Goal: Task Accomplishment & Management: Manage account settings

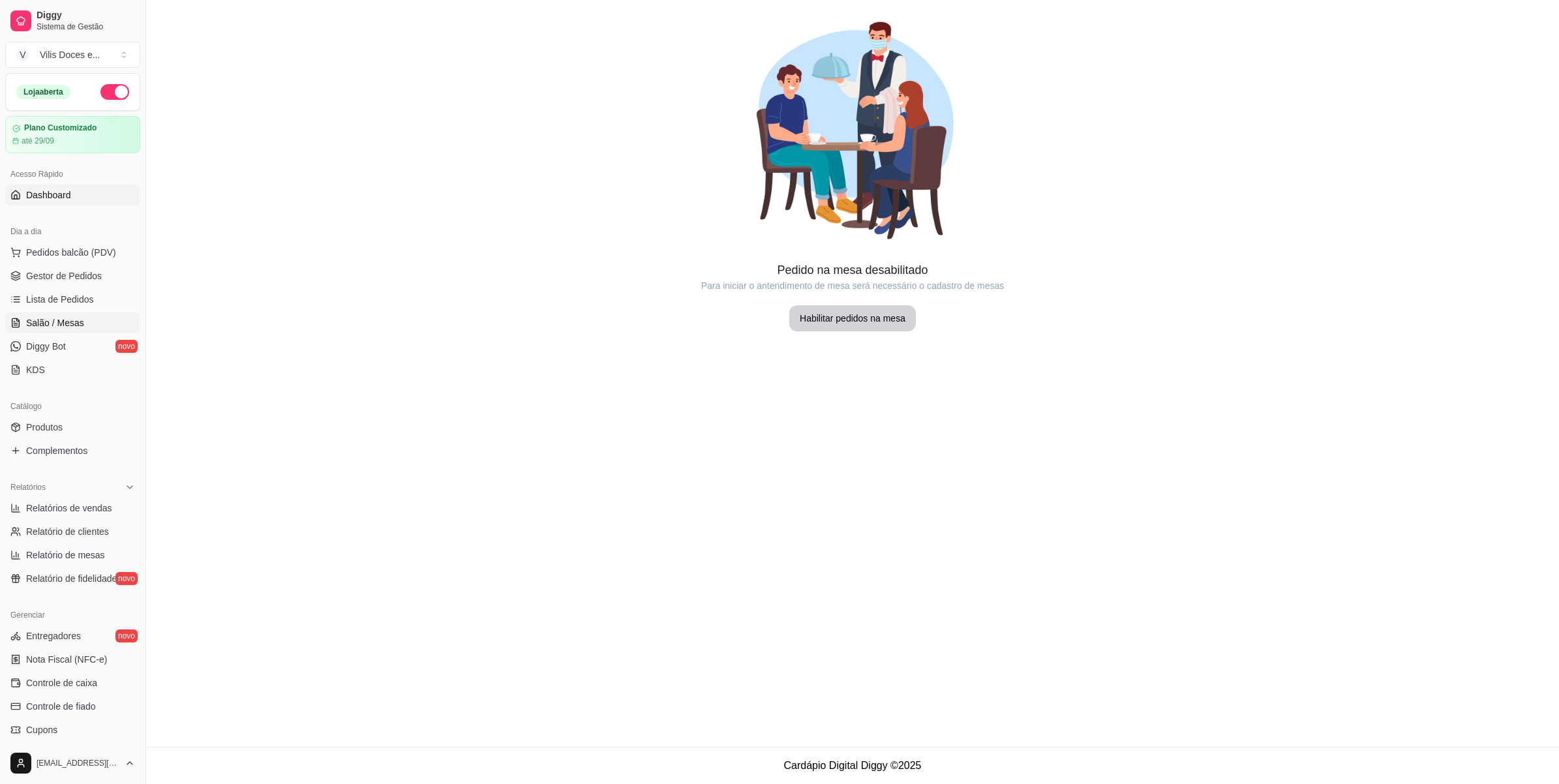
click at [52, 189] on span "Dashboard" at bounding box center [48, 194] width 45 height 13
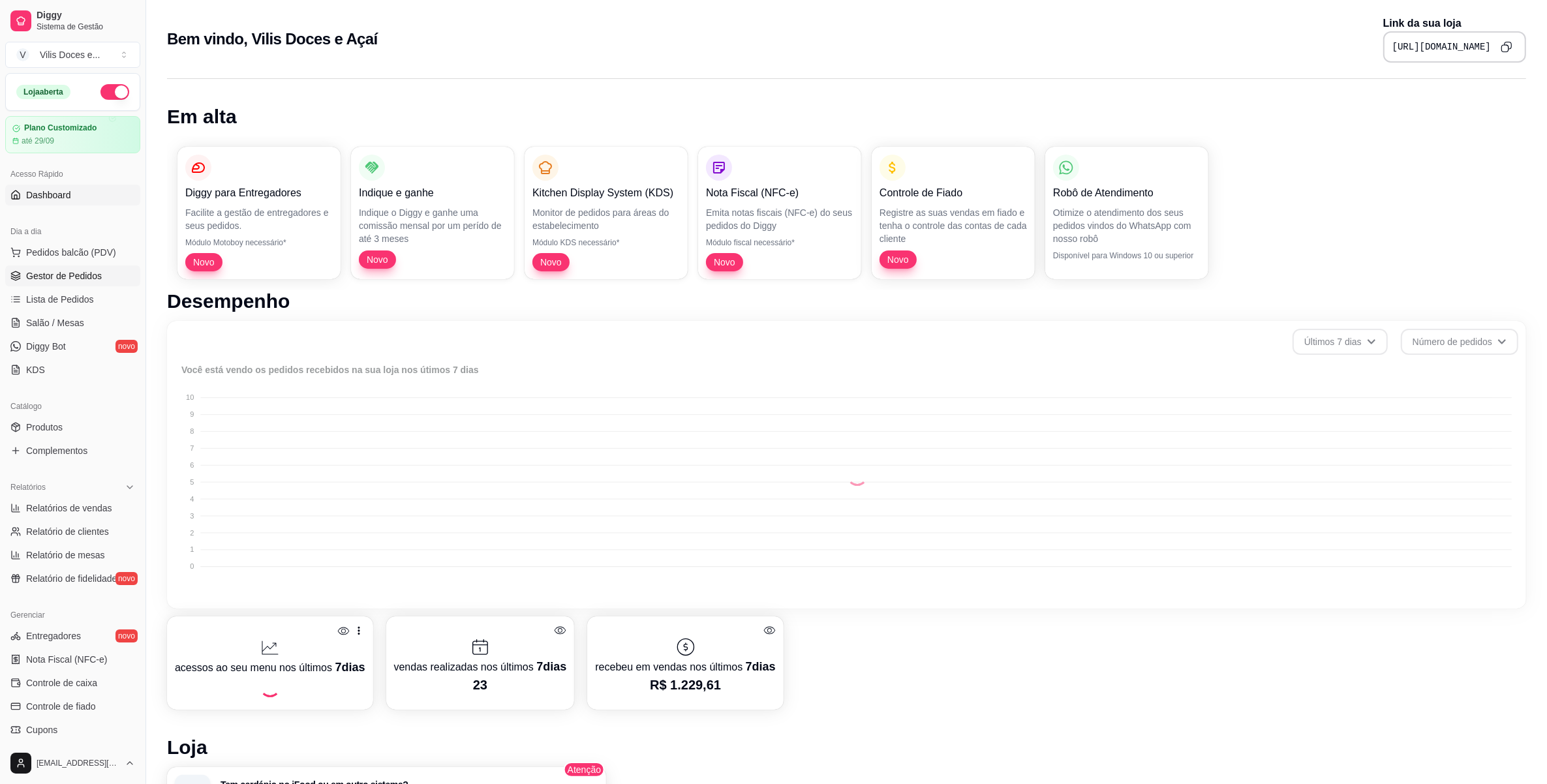
click at [75, 276] on span "Gestor de Pedidos" at bounding box center [63, 275] width 76 height 13
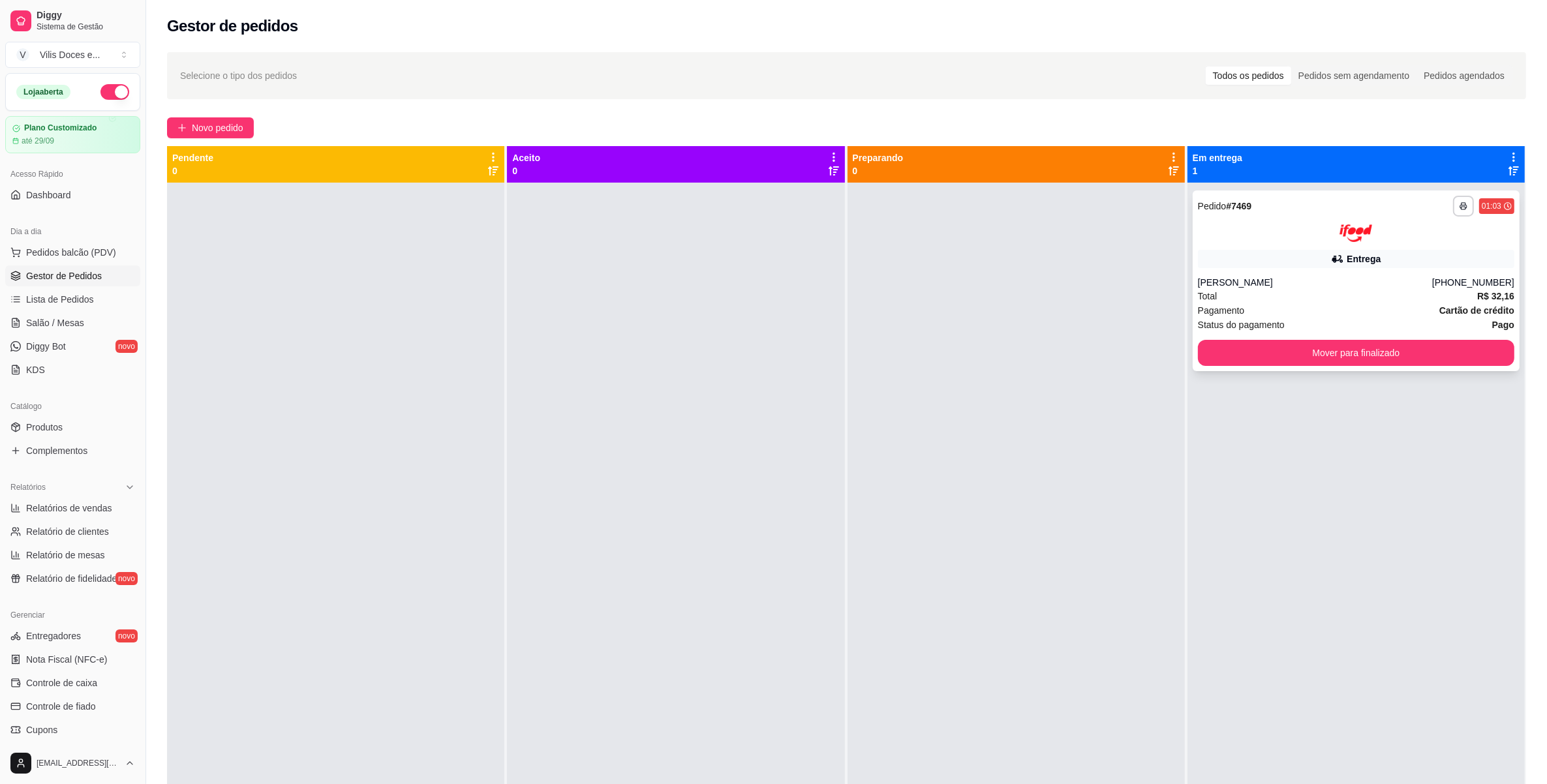
click at [1292, 282] on div "[PERSON_NAME]" at bounding box center [1315, 282] width 234 height 13
click at [1308, 341] on button "Mover para finalizado" at bounding box center [1356, 353] width 316 height 26
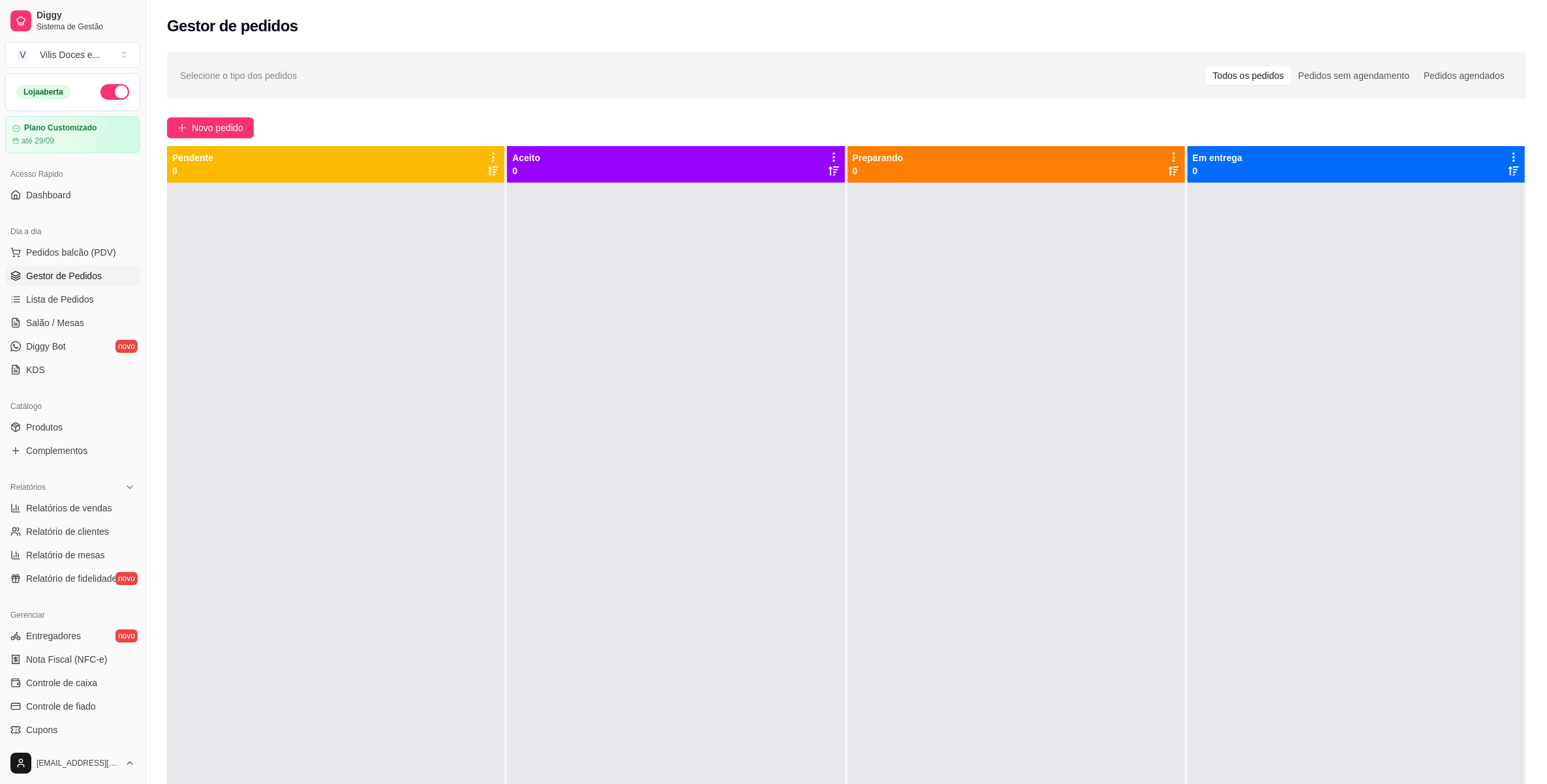
click at [220, 111] on div "Selecione o tipo dos pedidos Todos os pedidos Pedidos sem agendamento Pedidos a…" at bounding box center [846, 495] width 1401 height 902
click at [224, 116] on div "Selecione o tipo dos pedidos Todos os pedidos Pedidos sem agendamento Pedidos a…" at bounding box center [846, 495] width 1401 height 902
click at [226, 119] on button "Novo pedido" at bounding box center [211, 128] width 87 height 21
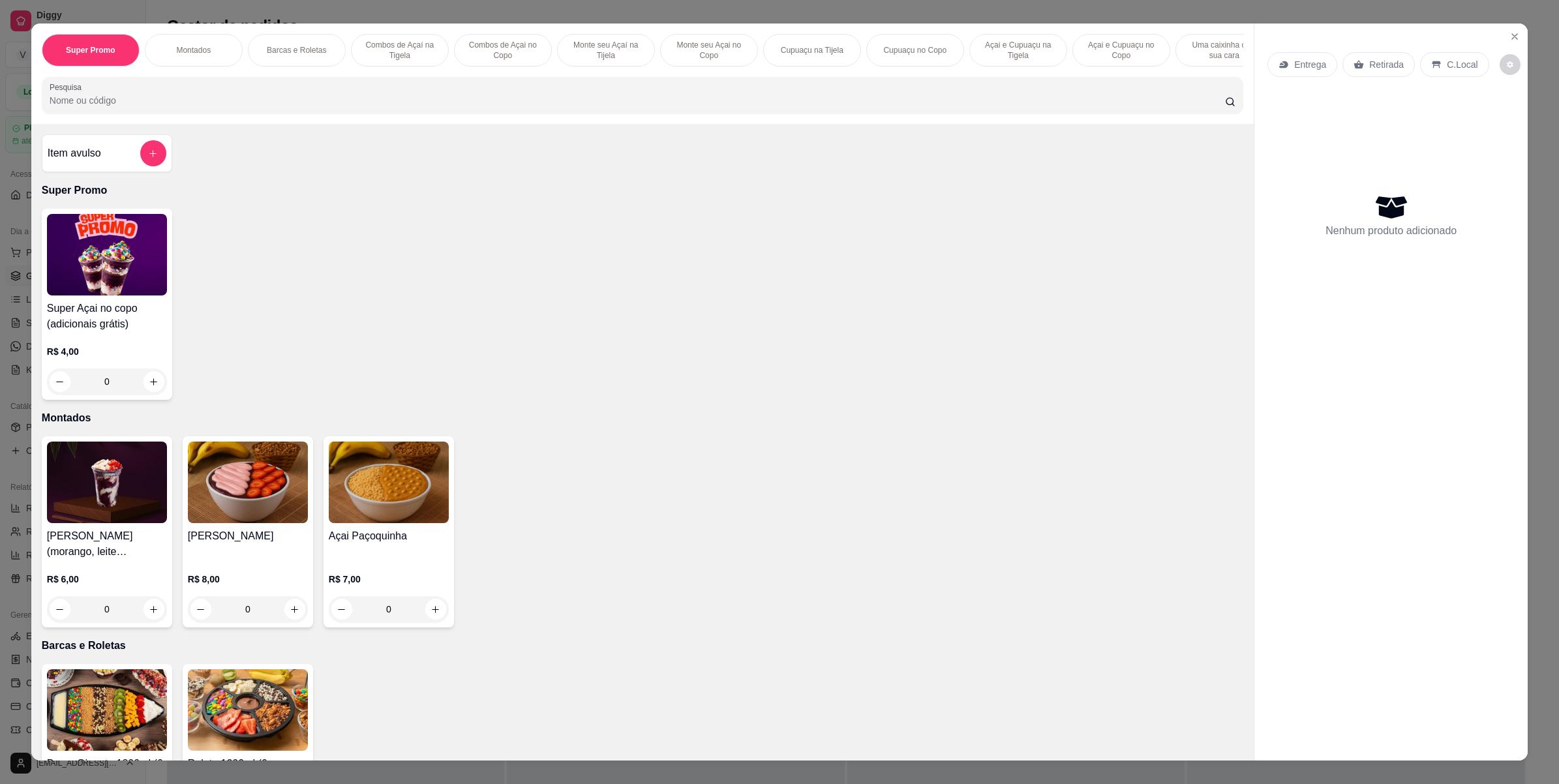
click at [104, 296] on img at bounding box center [107, 255] width 120 height 82
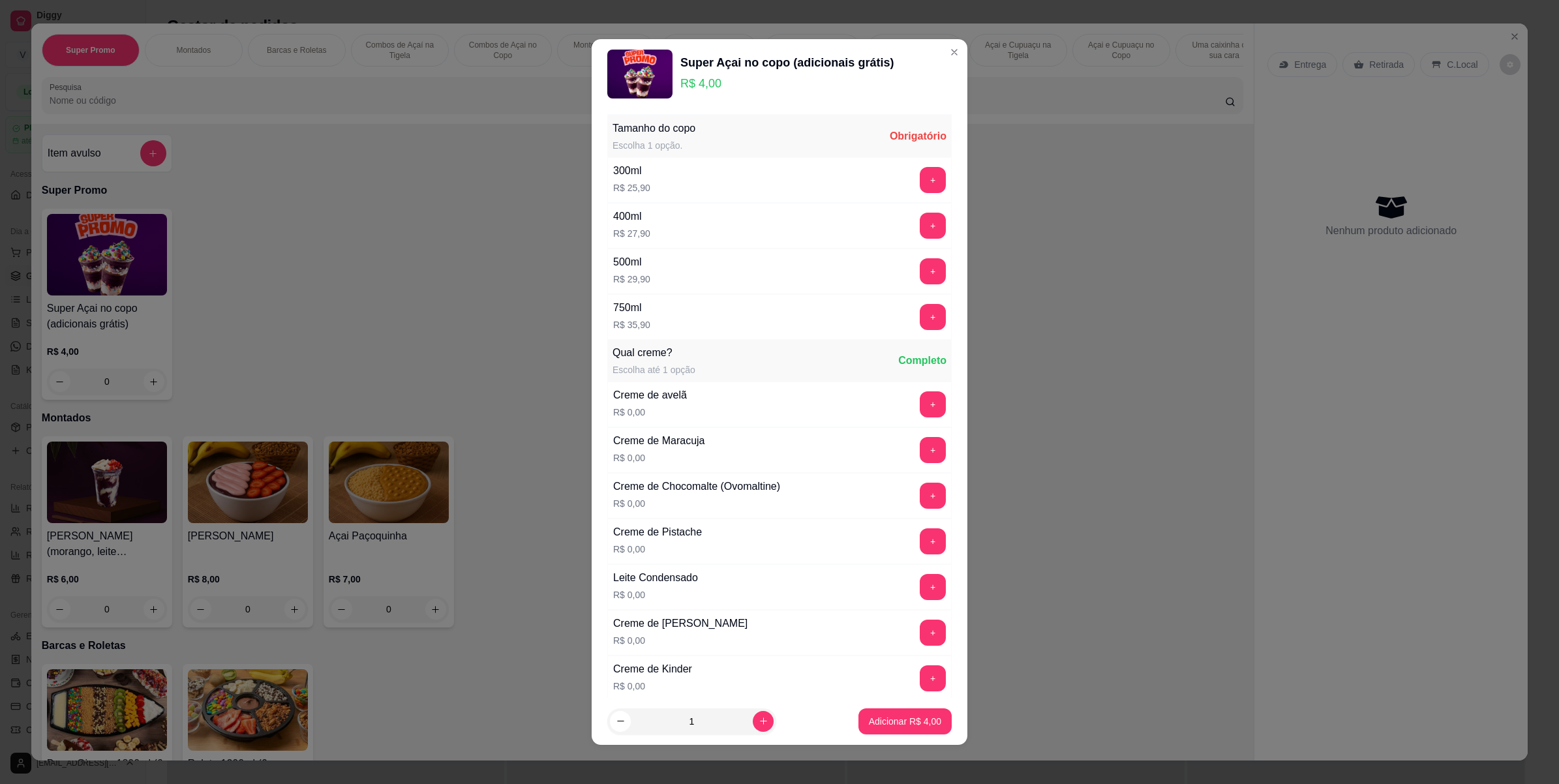
click at [920, 271] on button "+" at bounding box center [933, 271] width 26 height 26
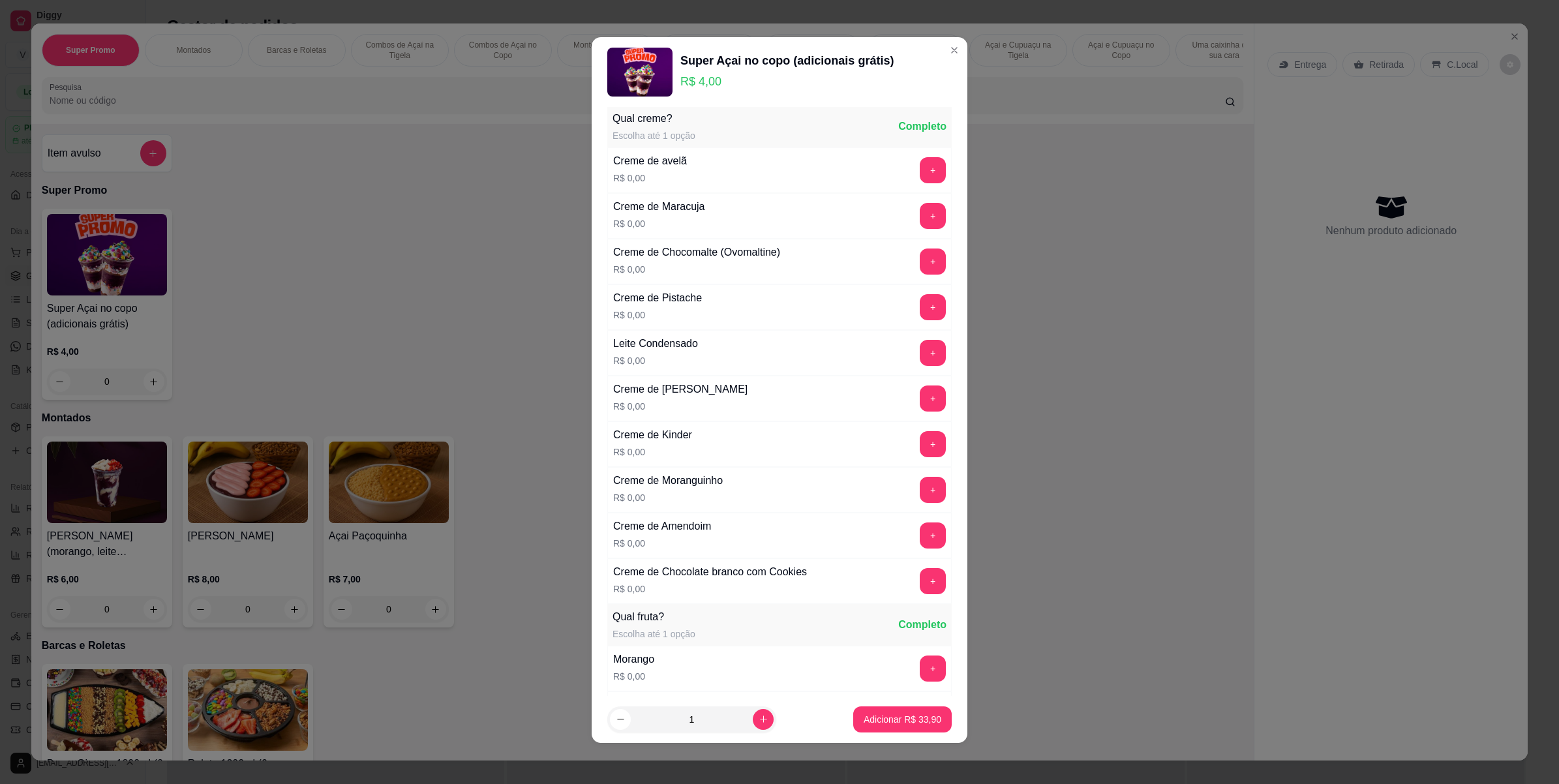
click at [897, 380] on div "Creme de leitinho R$ 0,00 +" at bounding box center [780, 398] width 344 height 46
click at [920, 358] on button "+" at bounding box center [933, 353] width 26 height 26
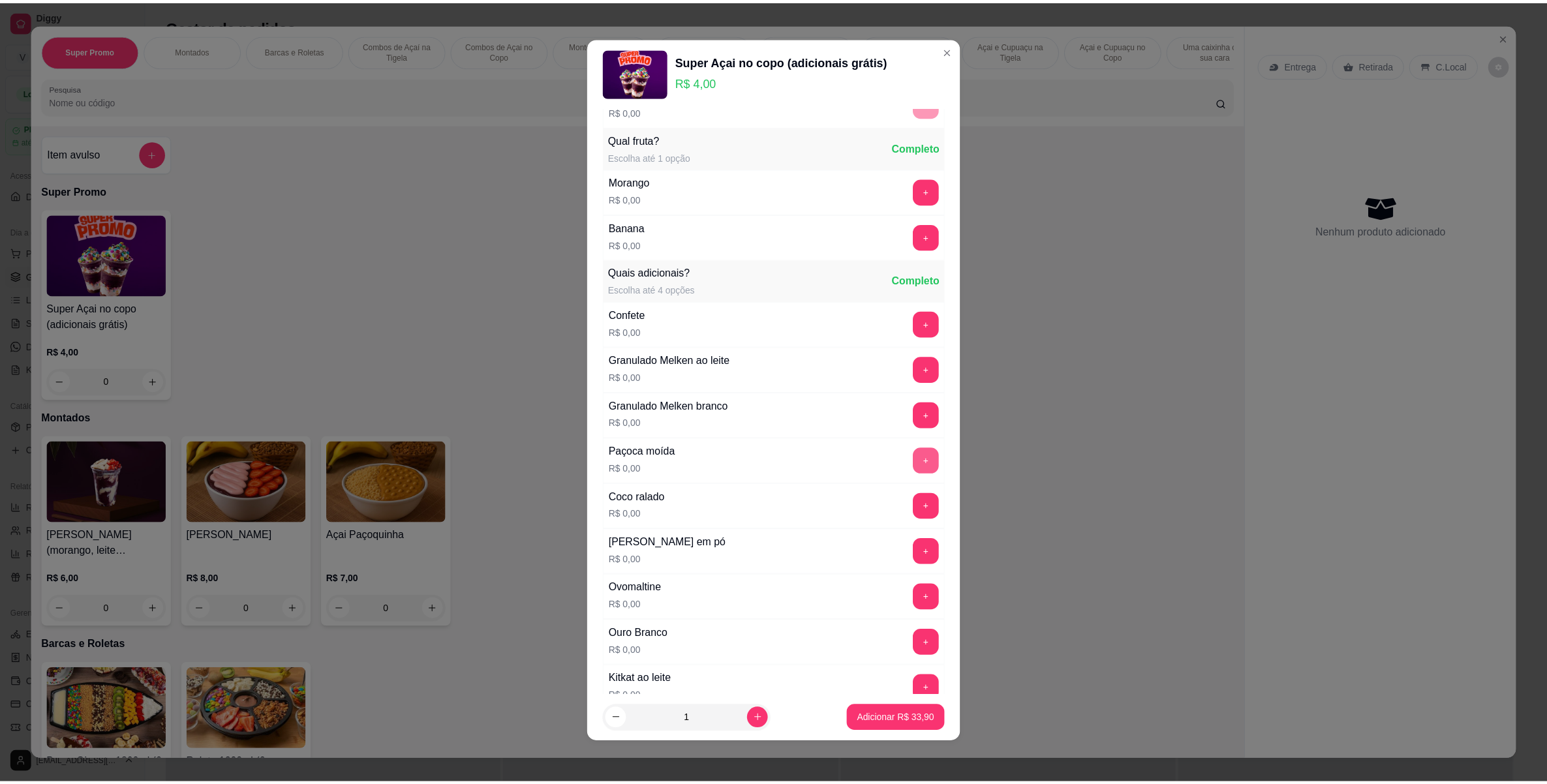
scroll to position [734, 0]
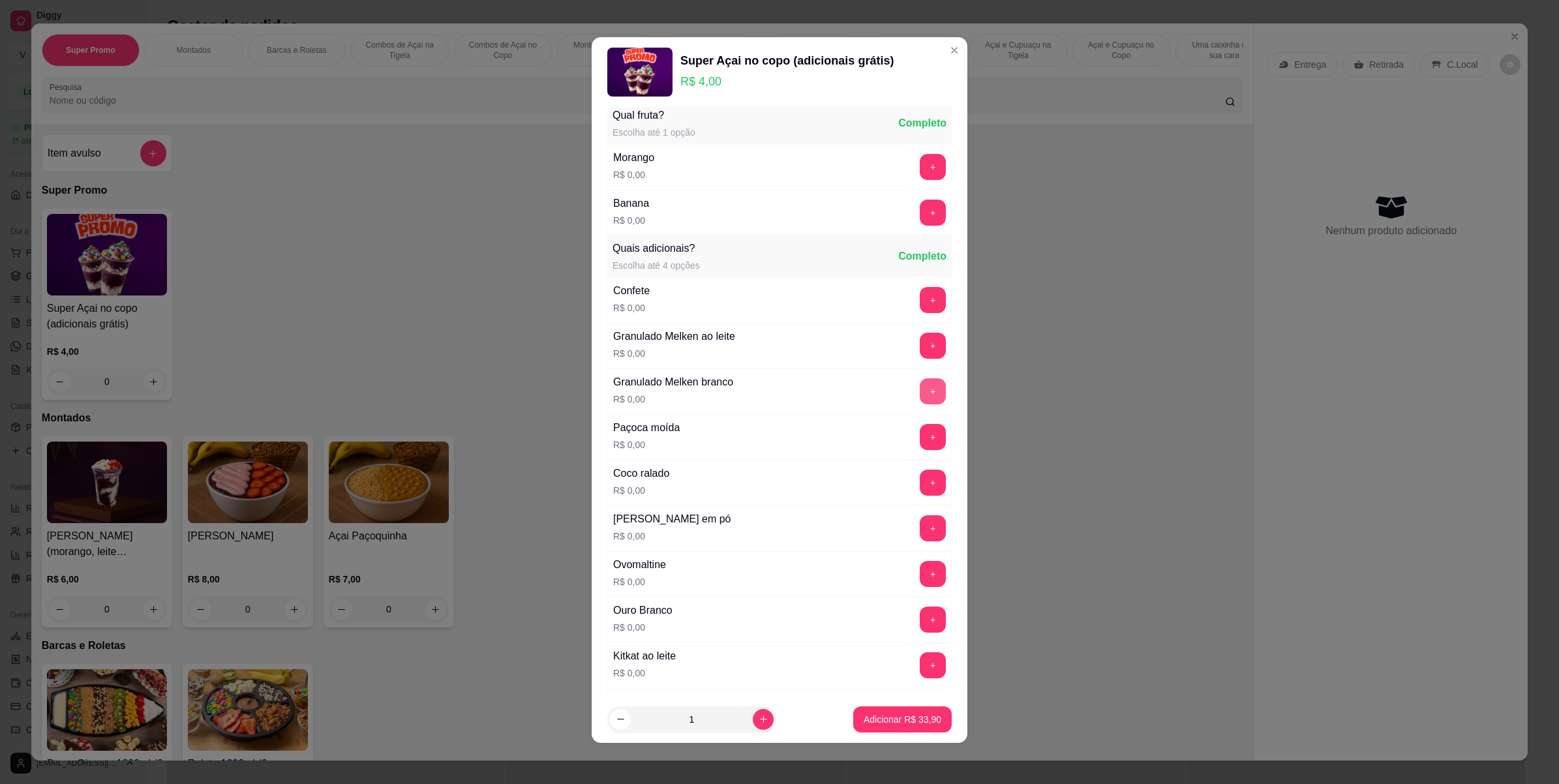
click at [920, 393] on button "+" at bounding box center [933, 391] width 26 height 26
click at [898, 738] on footer "1 Adicionar R$ 33,90" at bounding box center [780, 719] width 375 height 47
click at [898, 730] on button "Adicionar R$ 33,90" at bounding box center [903, 719] width 96 height 25
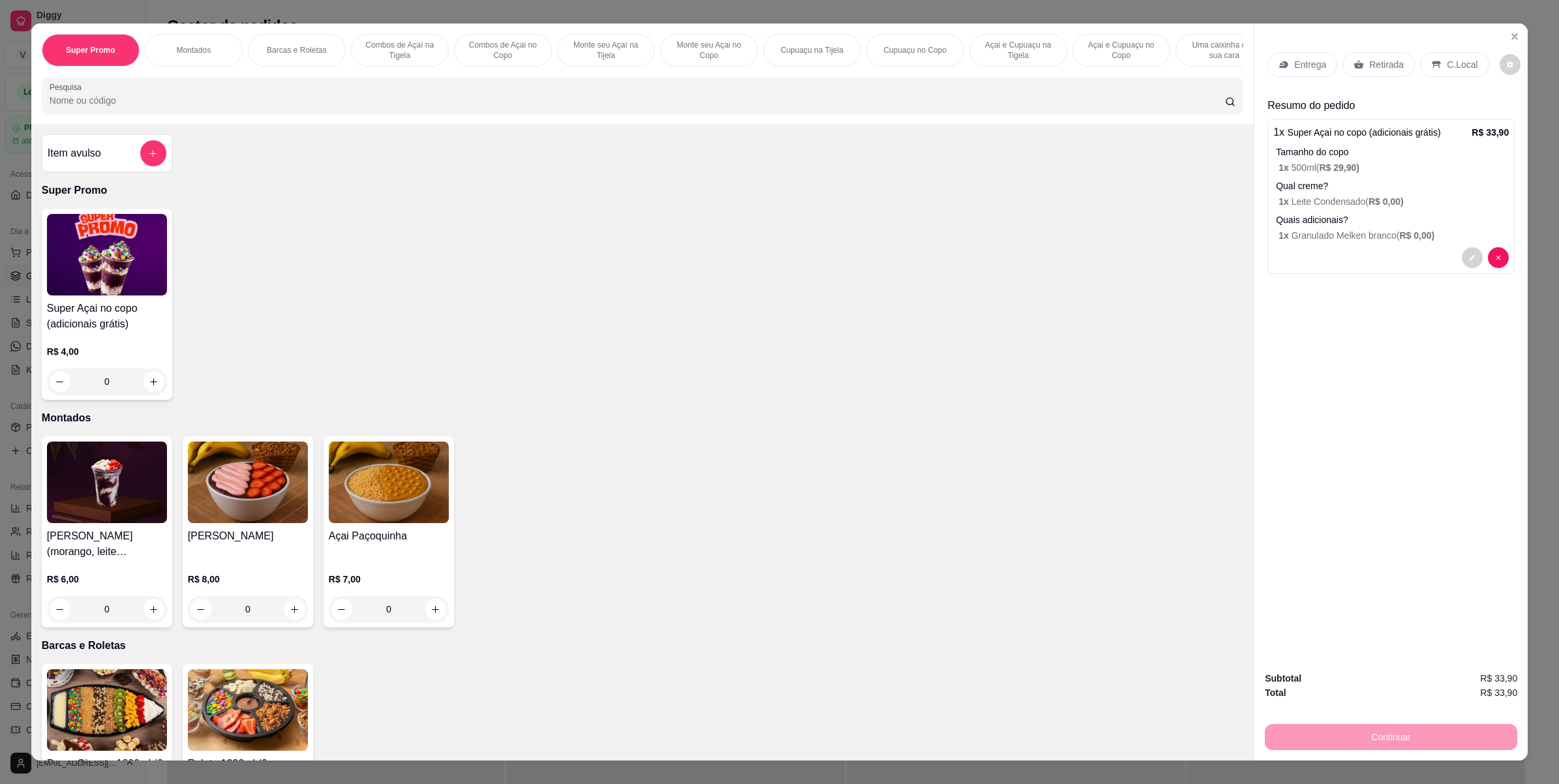
click at [1399, 62] on div "Retirada" at bounding box center [1379, 65] width 72 height 24
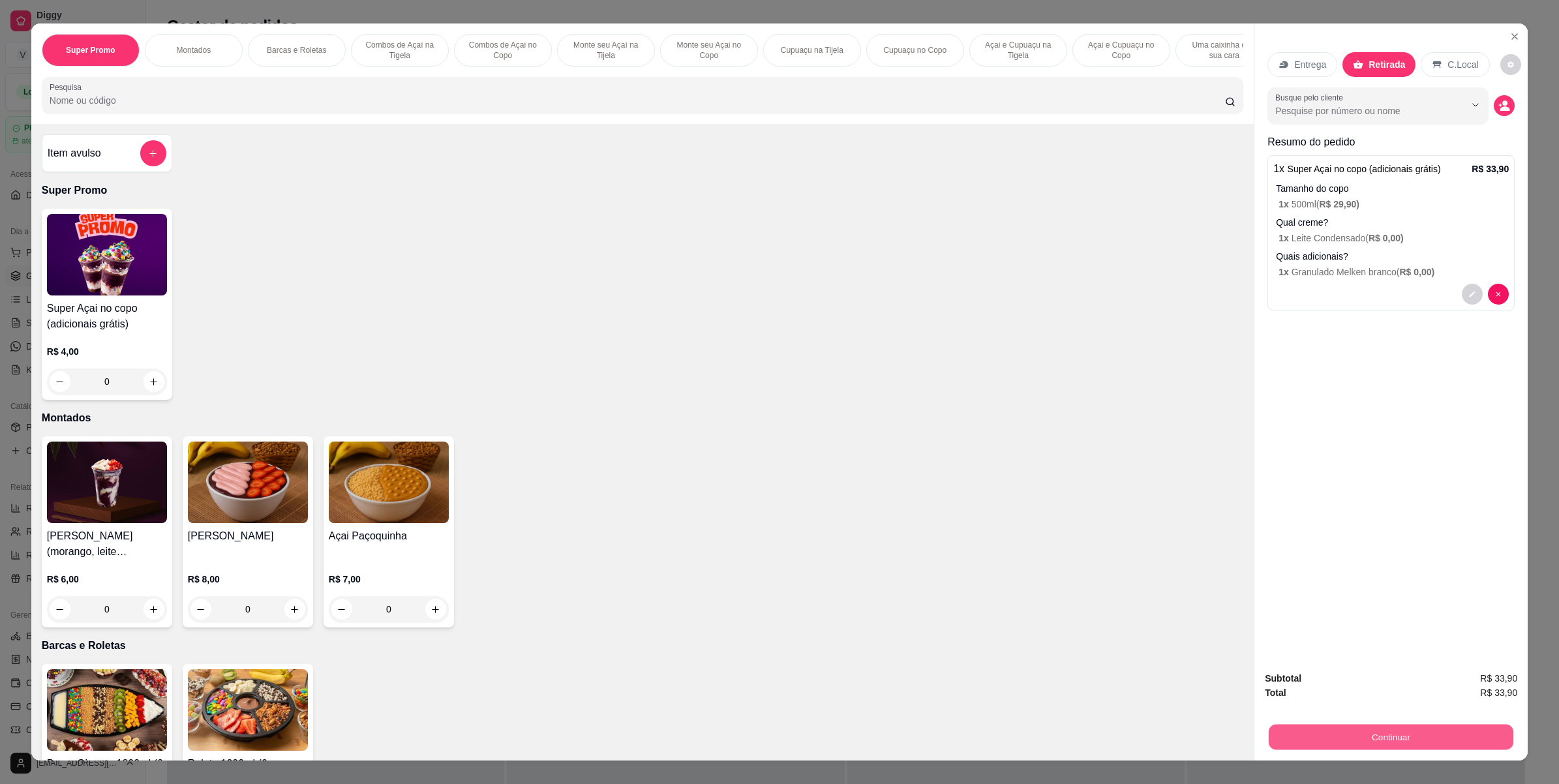
click at [1320, 740] on button "Continuar" at bounding box center [1392, 737] width 245 height 25
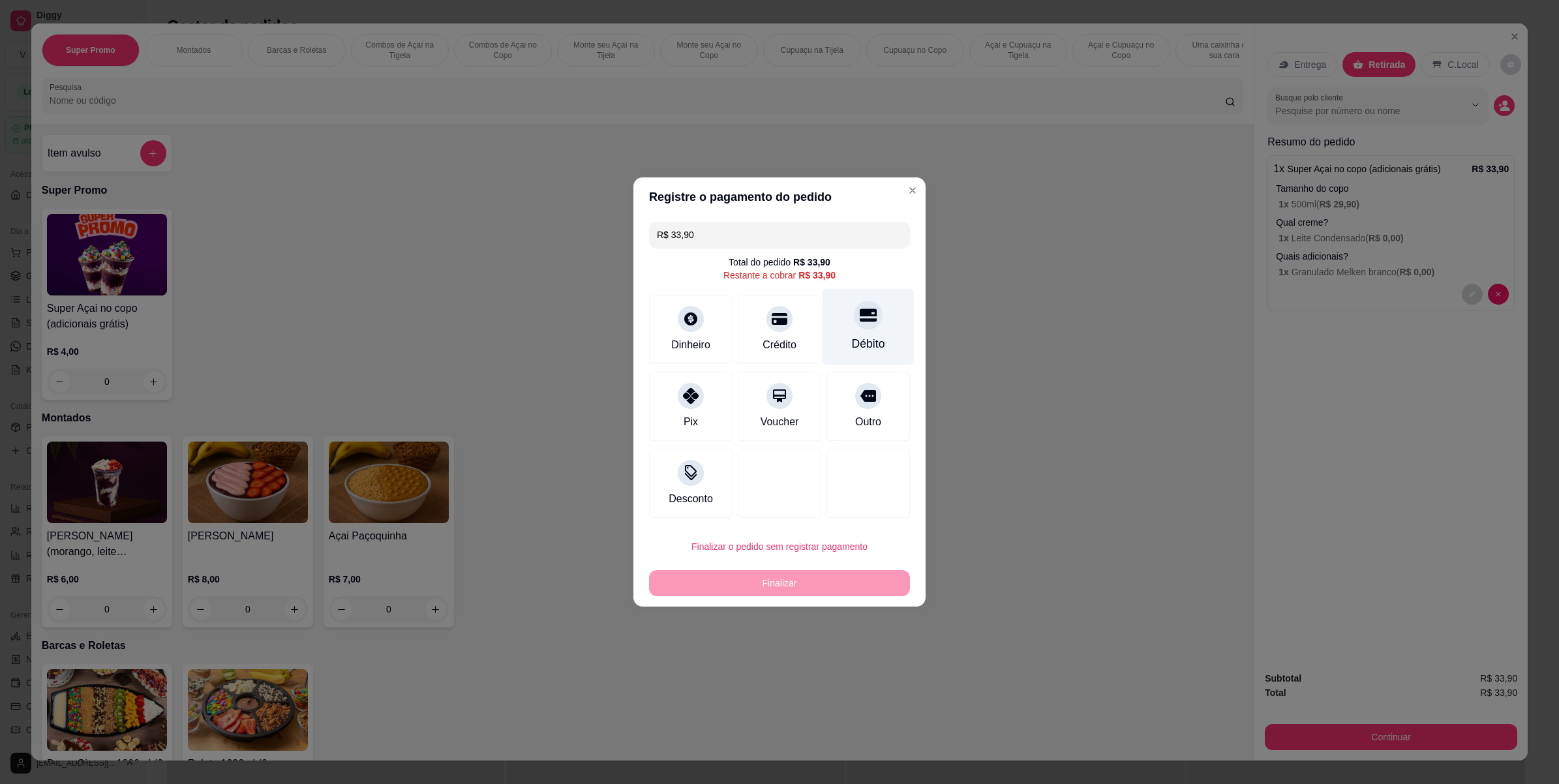
click at [858, 356] on div "Débito" at bounding box center [869, 327] width 92 height 76
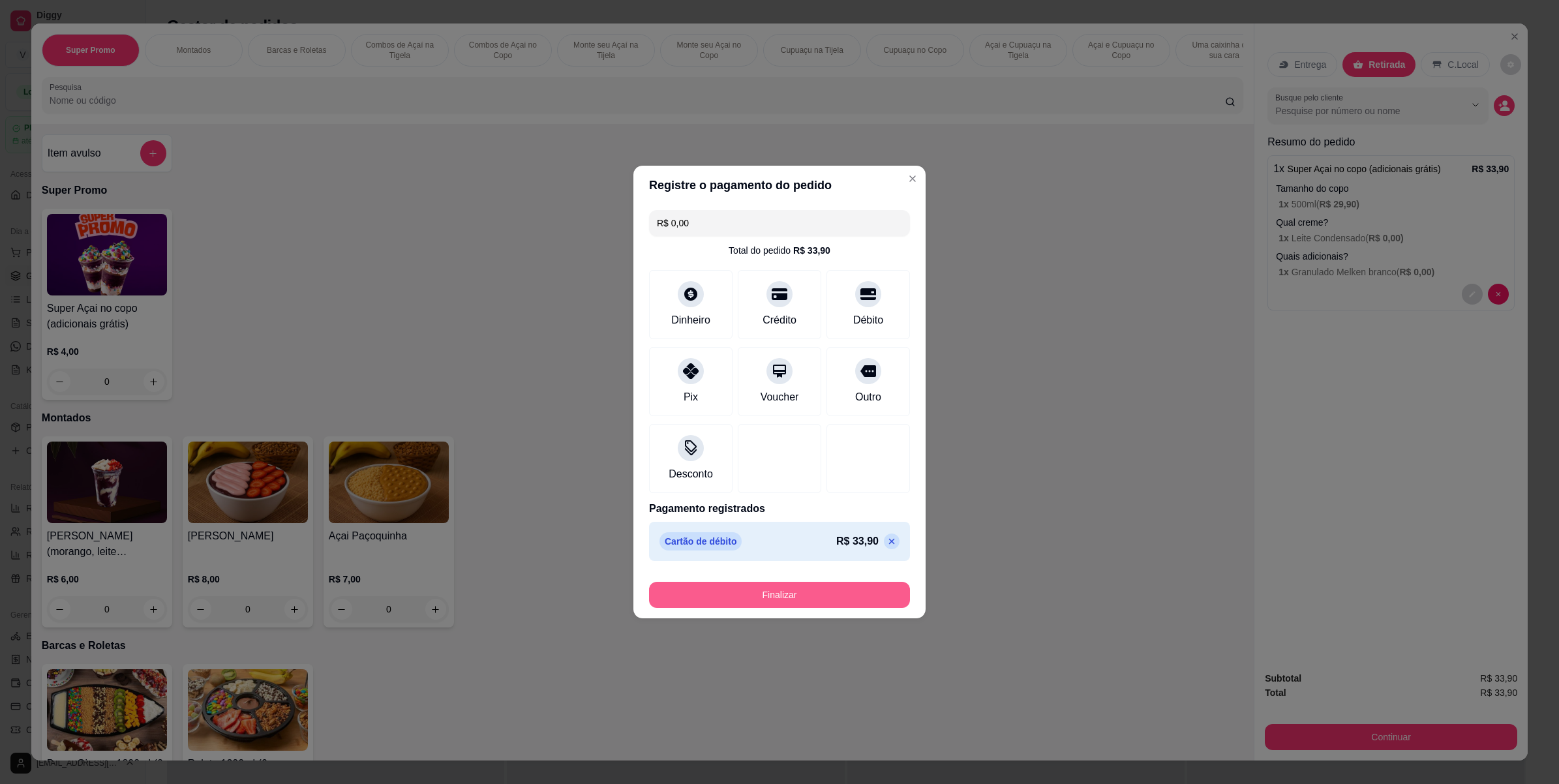
click at [799, 598] on button "Finalizar" at bounding box center [780, 595] width 261 height 26
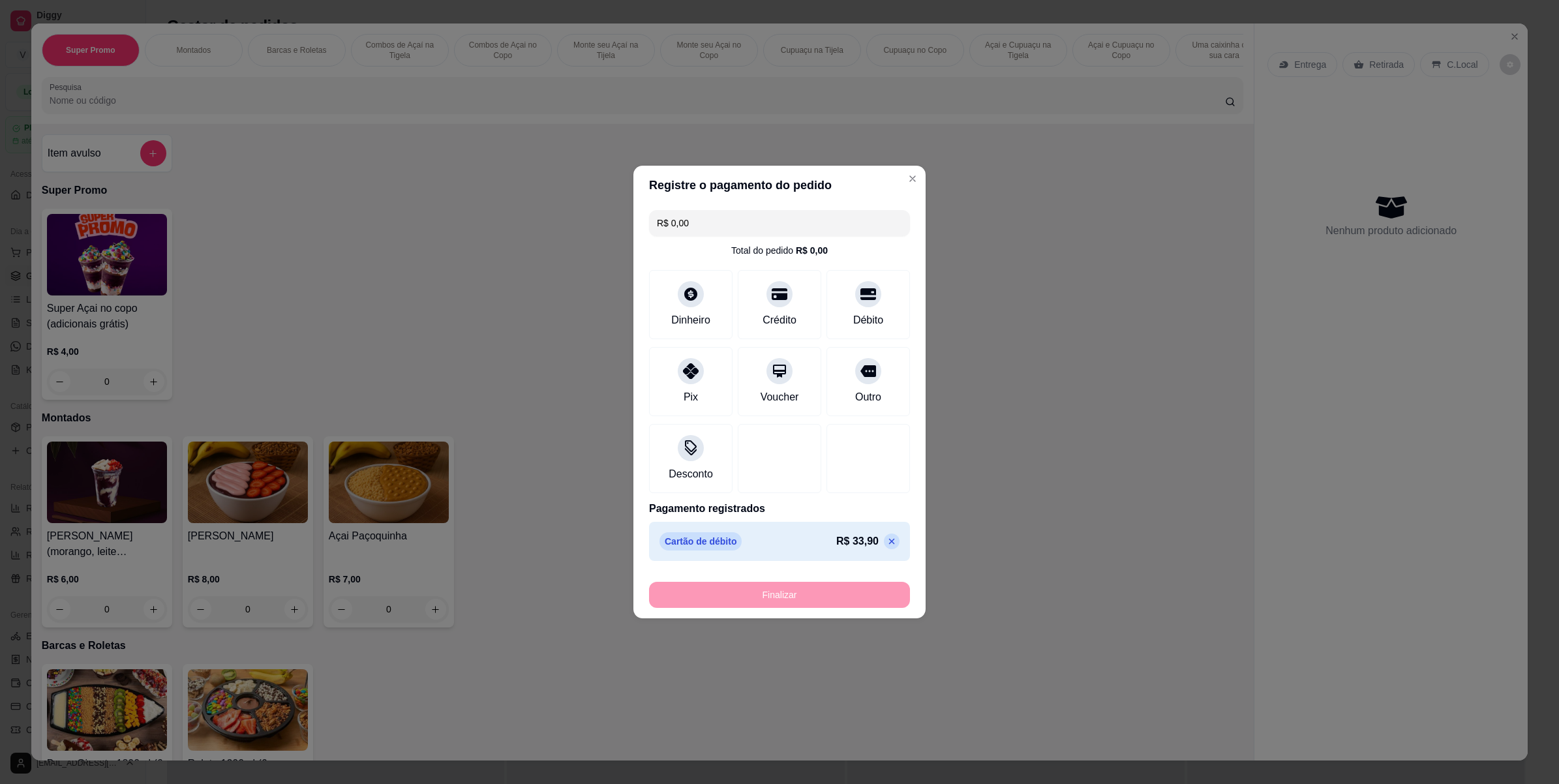
type input "-R$ 33,90"
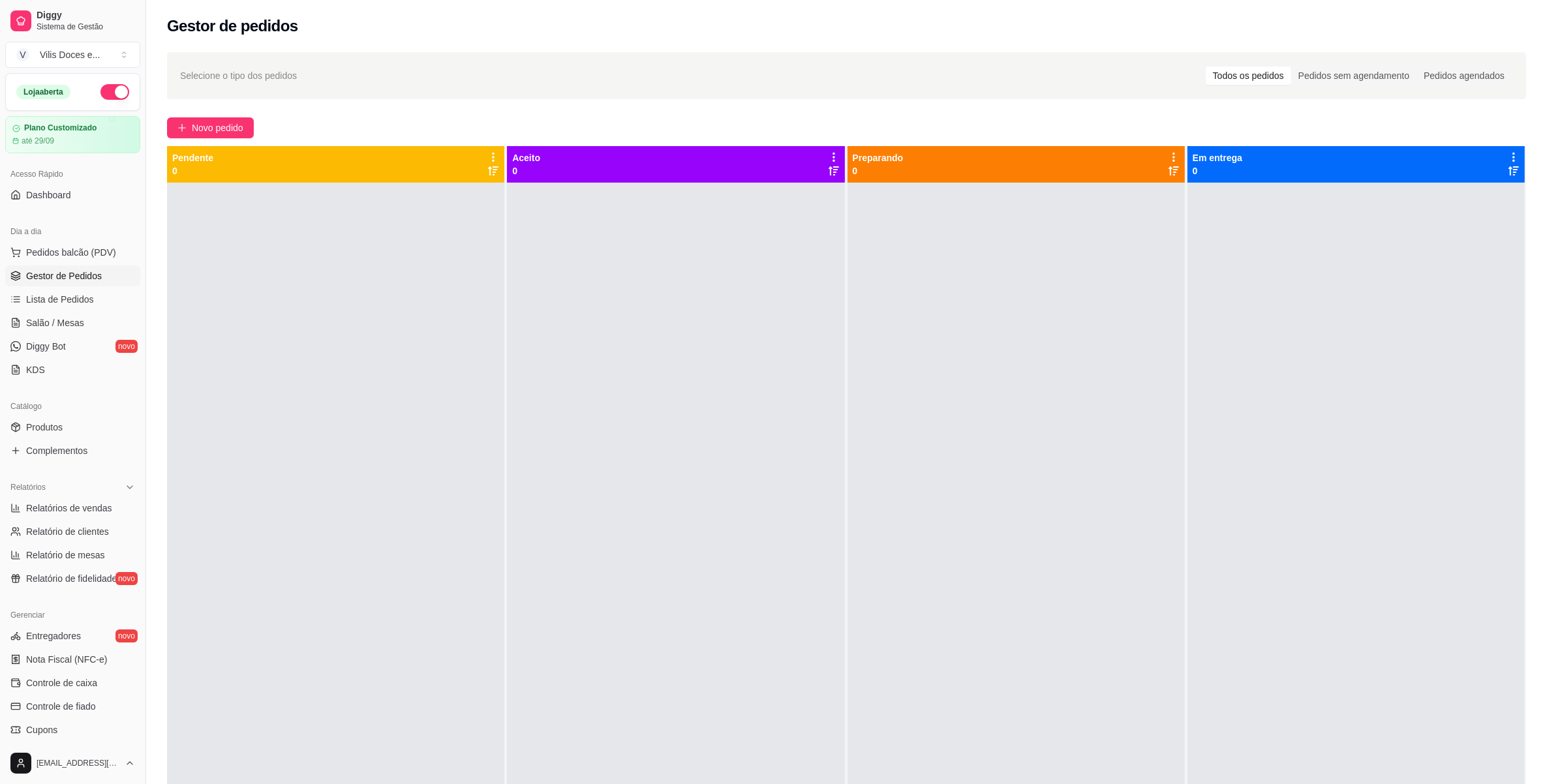
click at [578, 230] on div at bounding box center [676, 575] width 337 height 784
click at [87, 279] on span "Gestor de Pedidos" at bounding box center [63, 275] width 76 height 13
click at [95, 304] on link "Lista de Pedidos" at bounding box center [73, 299] width 135 height 21
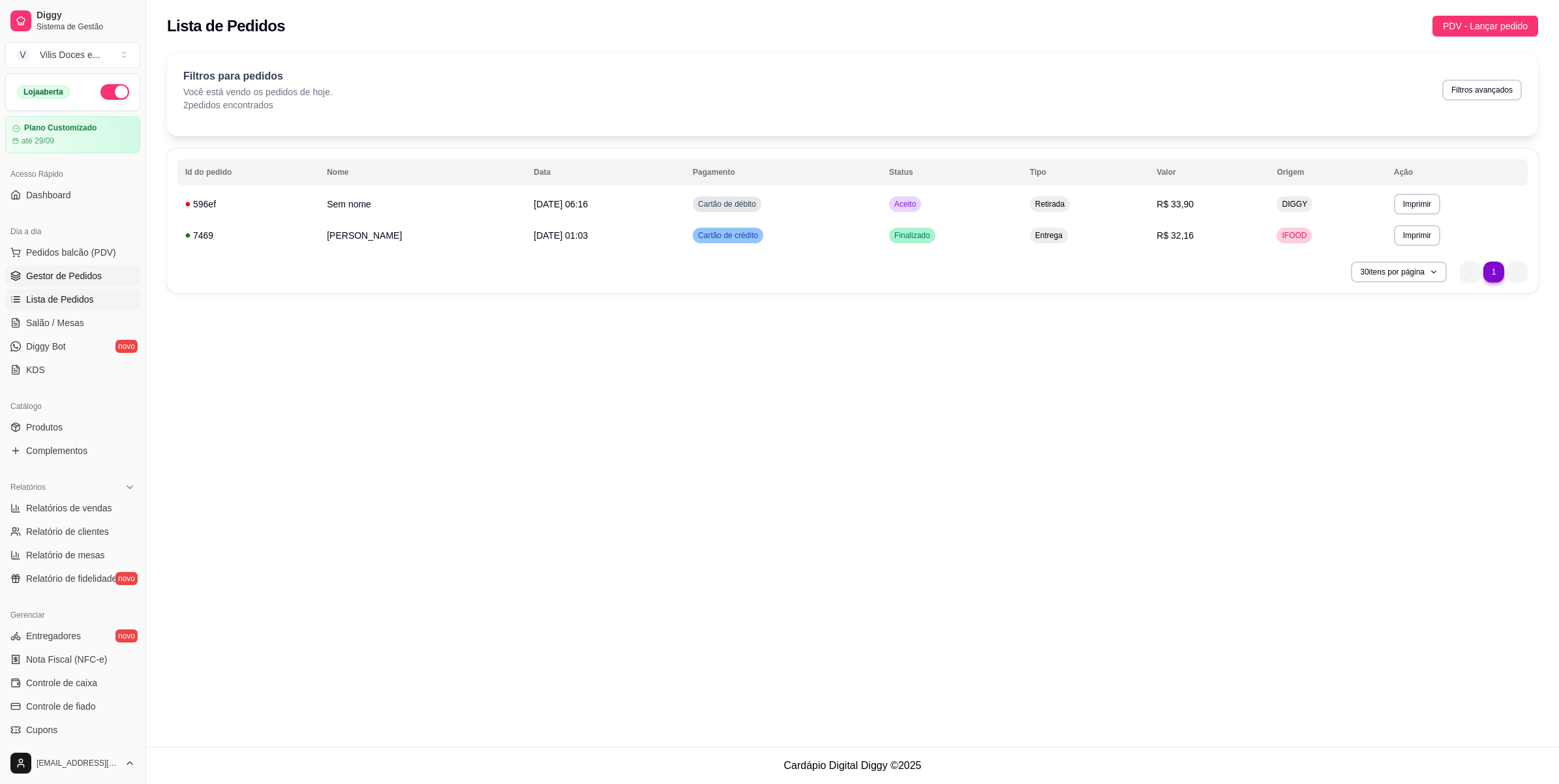
click at [82, 272] on span "Gestor de Pedidos" at bounding box center [63, 275] width 76 height 13
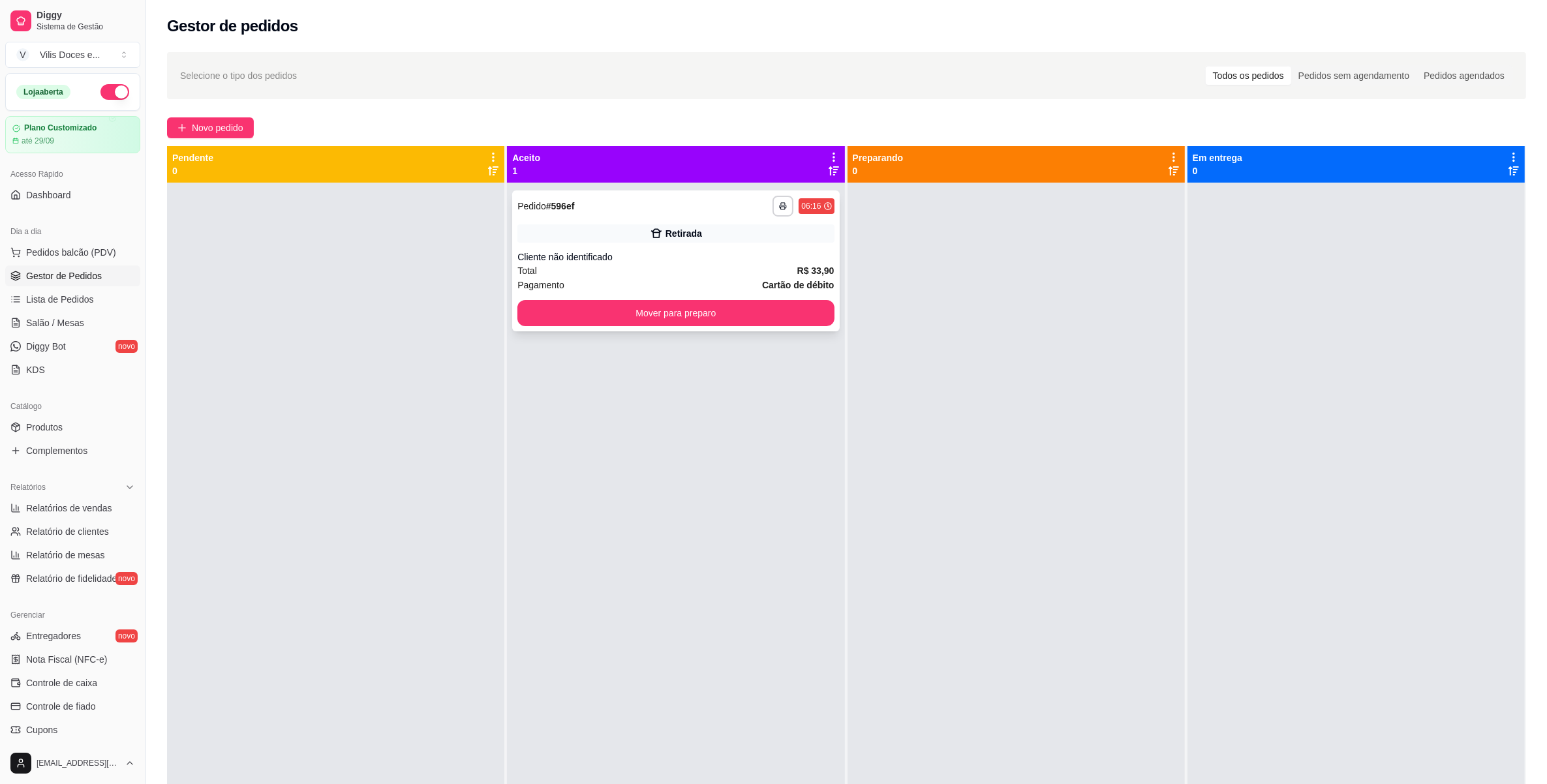
click at [683, 216] on div "**********" at bounding box center [676, 206] width 316 height 21
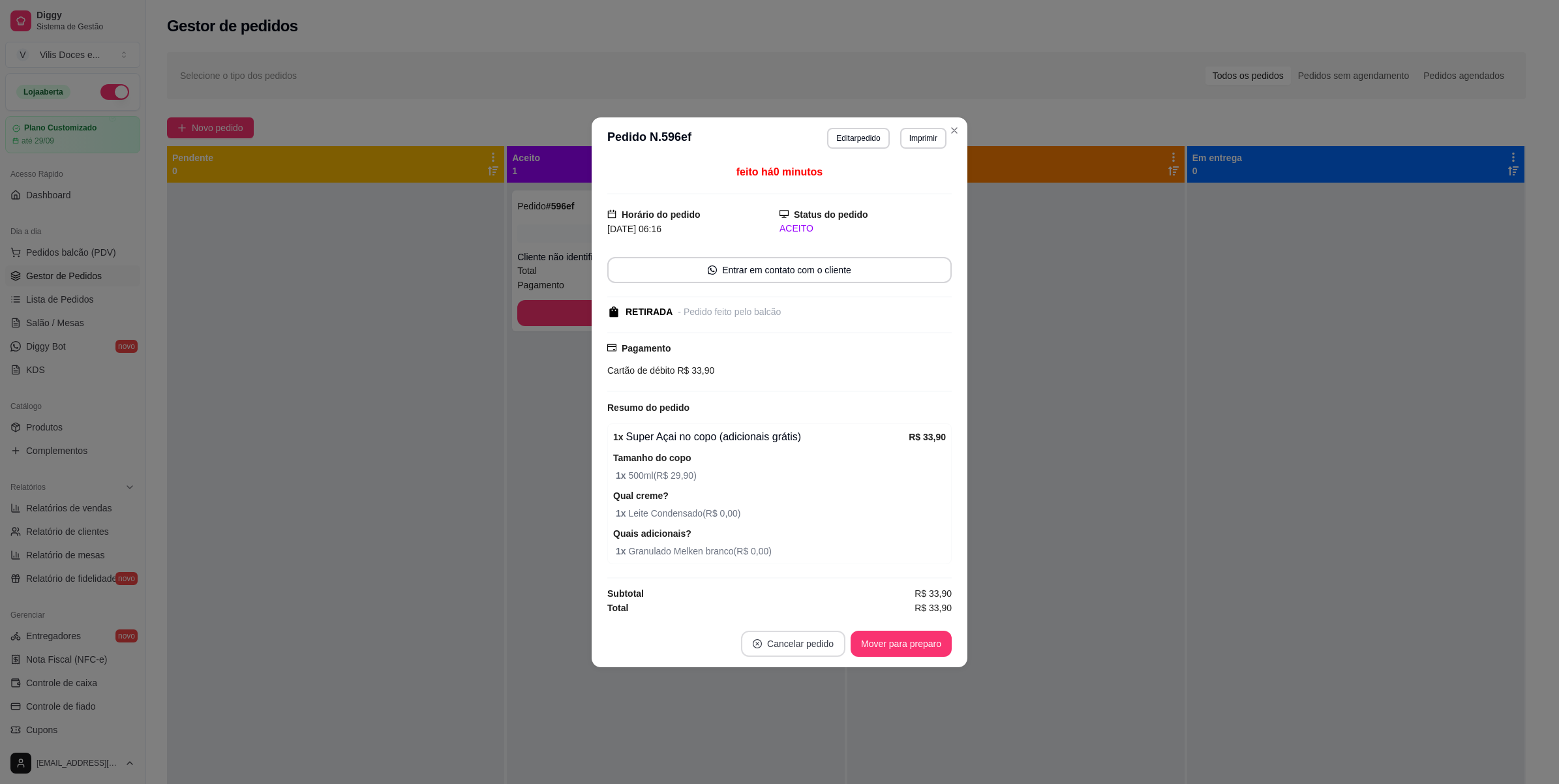
click at [822, 647] on button "Cancelar pedido" at bounding box center [793, 644] width 104 height 26
click at [820, 608] on button "Sim" at bounding box center [830, 613] width 52 height 26
